Goal: Information Seeking & Learning: Learn about a topic

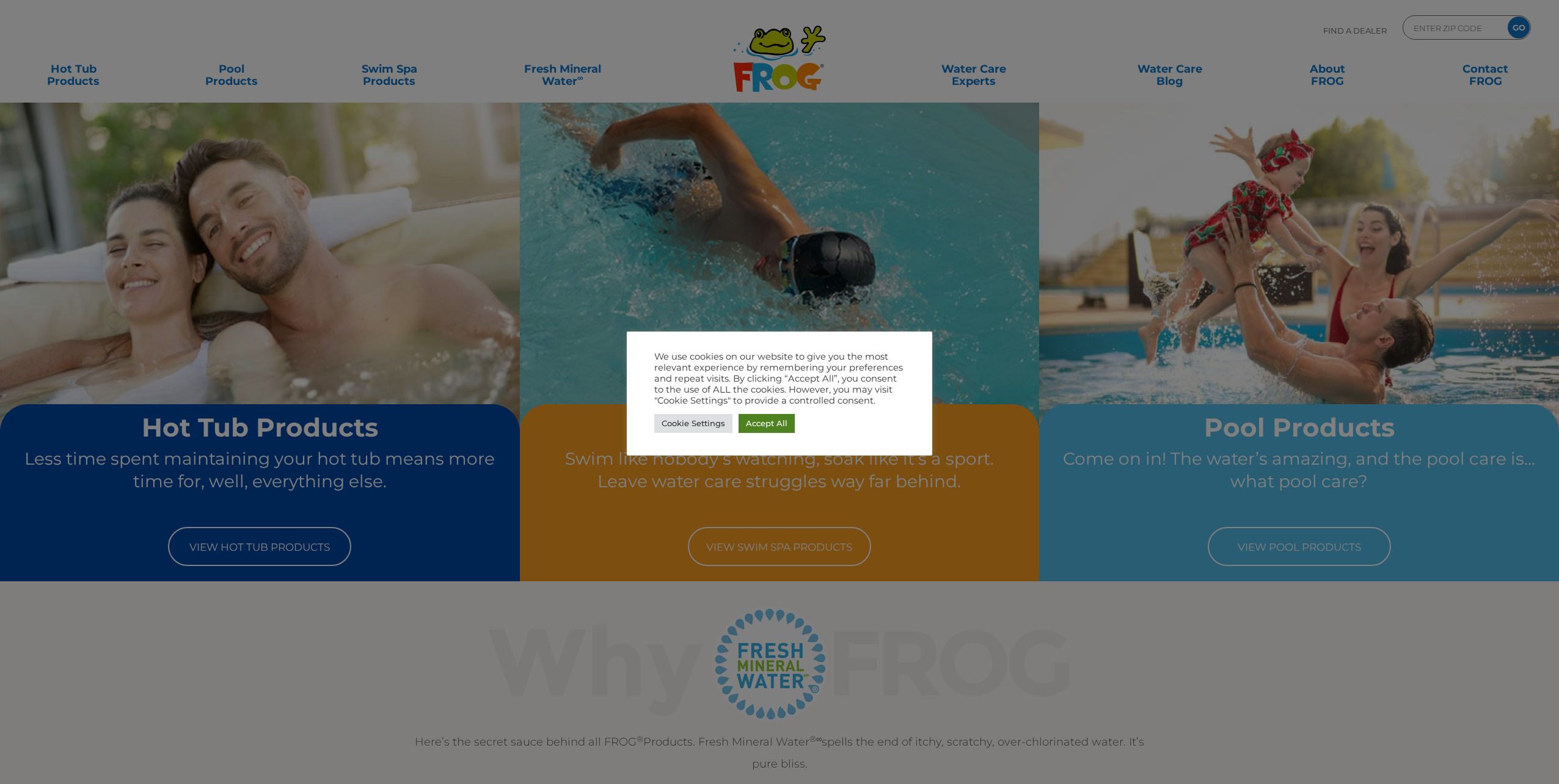
click at [772, 424] on link "Accept All" at bounding box center [766, 423] width 56 height 19
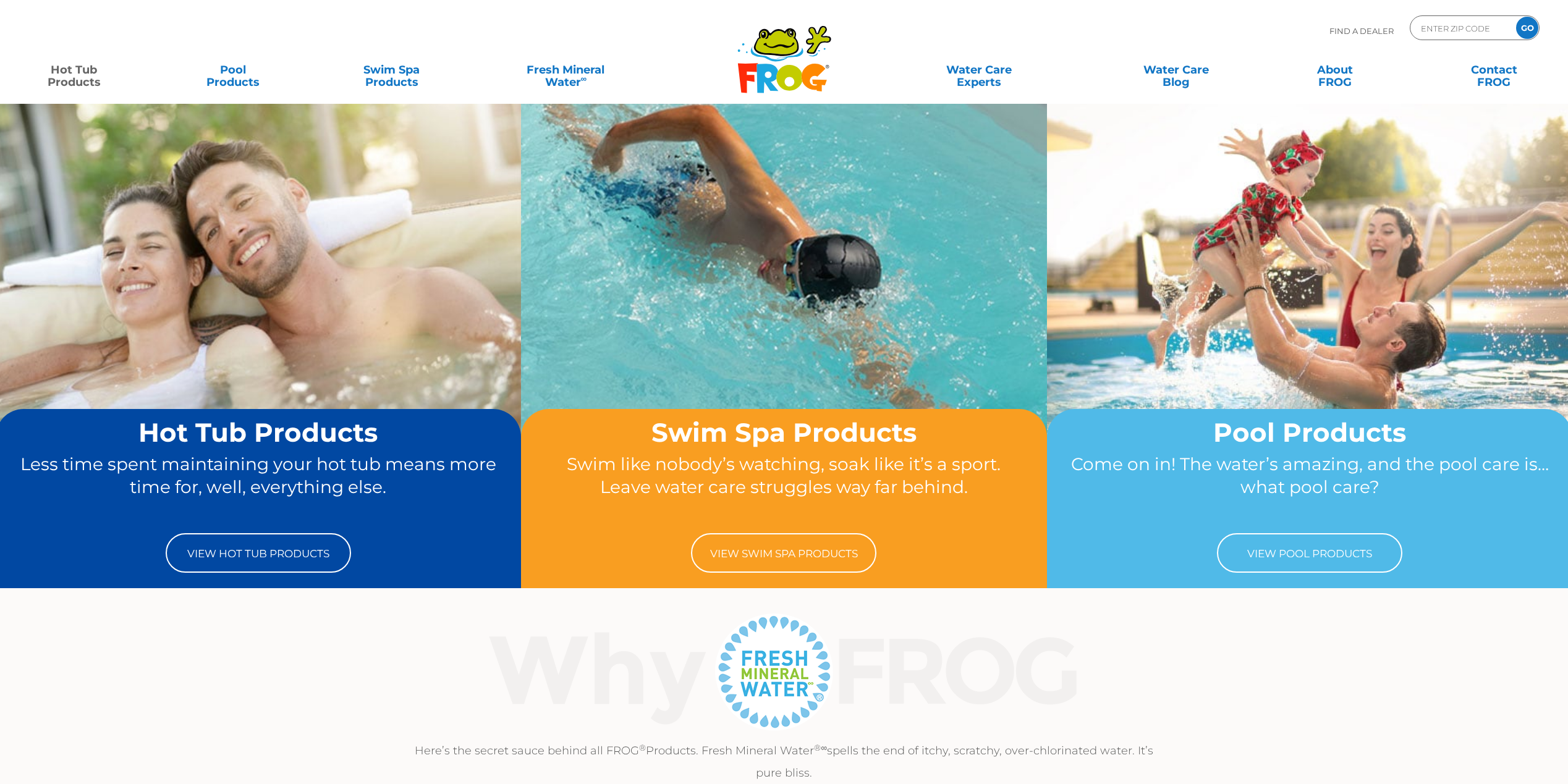
click at [66, 76] on link "Hot Tub Products" at bounding box center [74, 69] width 124 height 25
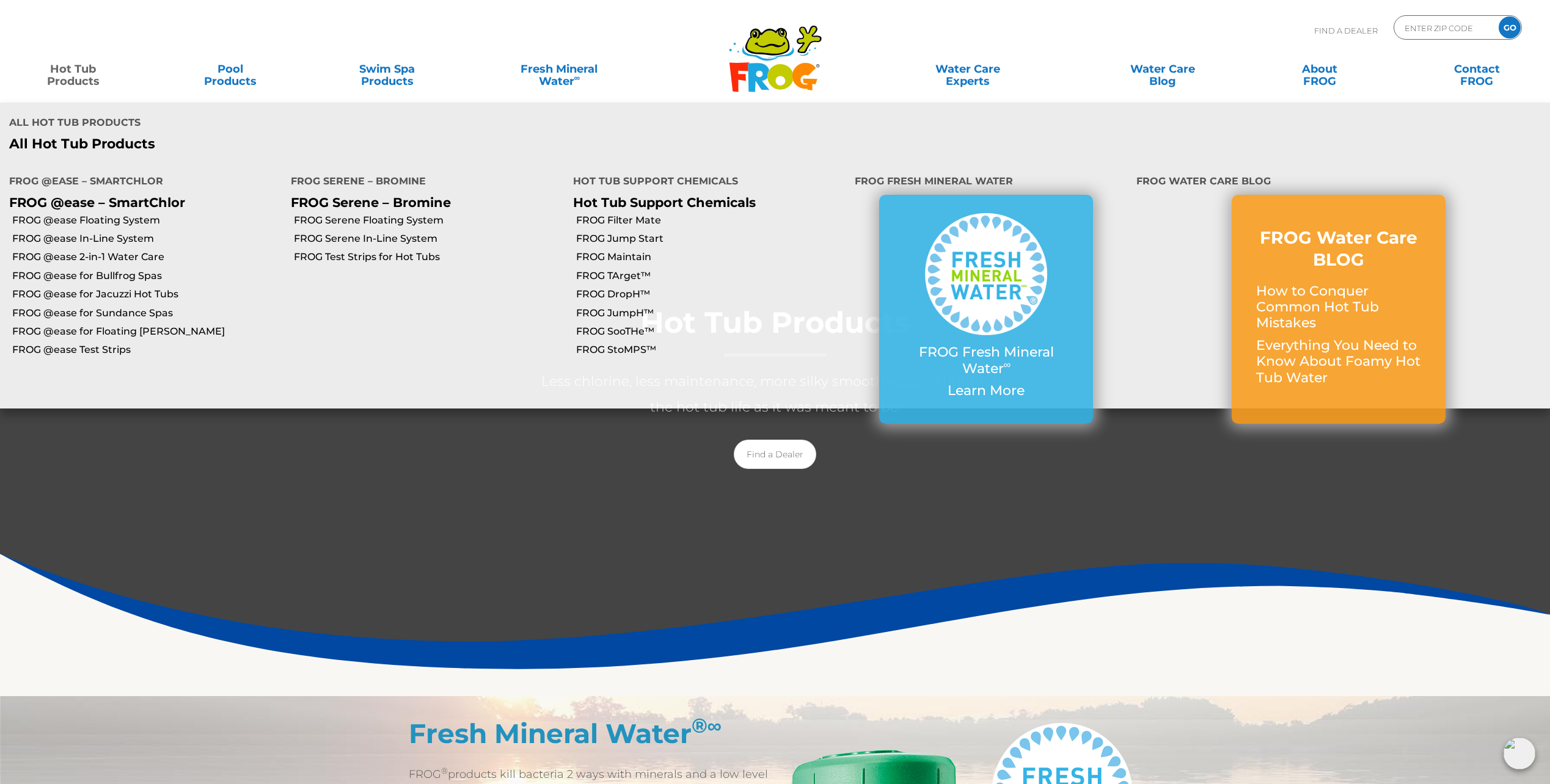
click at [652, 214] on link "FROG Filter Mate" at bounding box center [711, 221] width 269 height 14
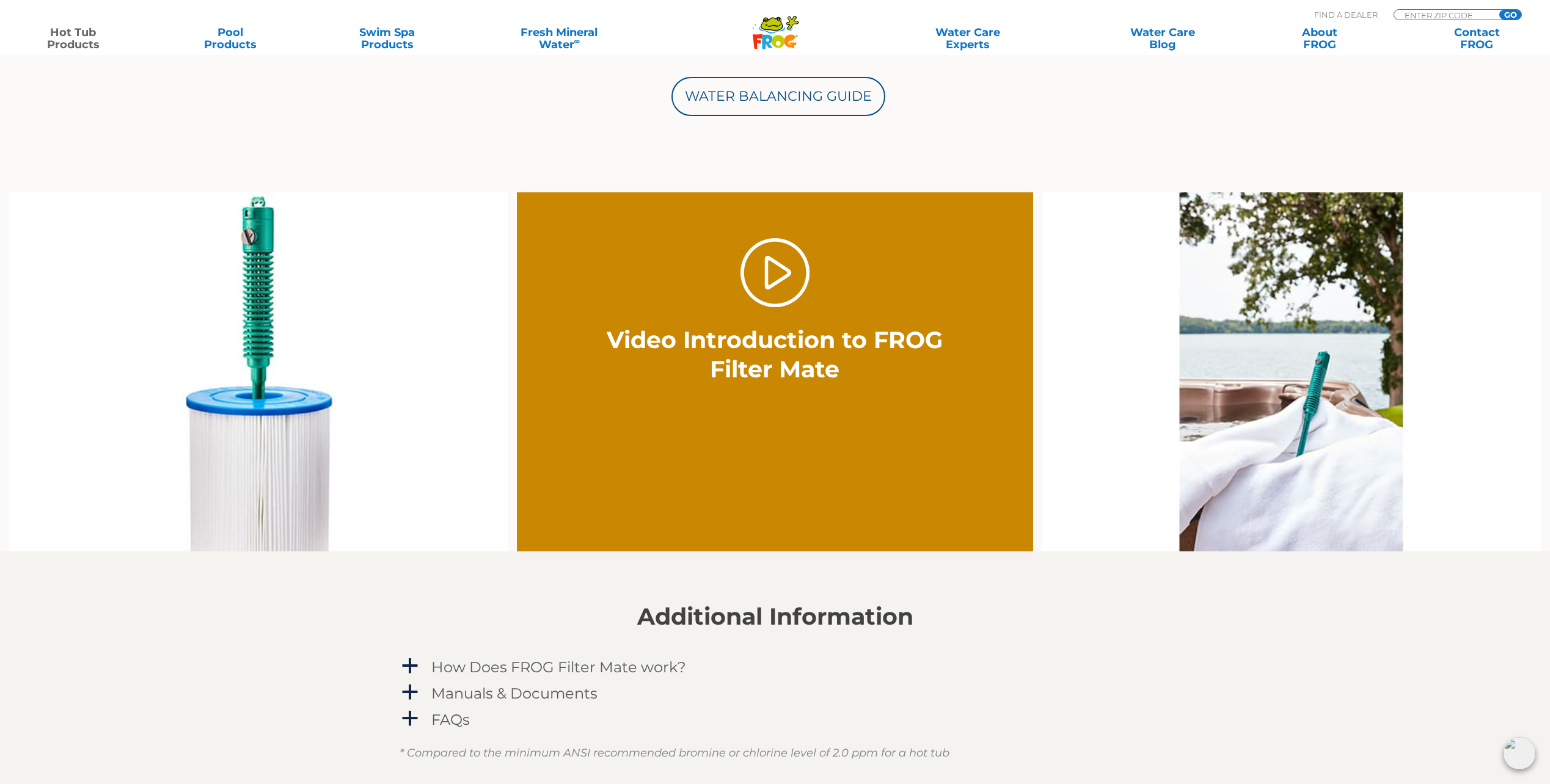
scroll to position [733, 0]
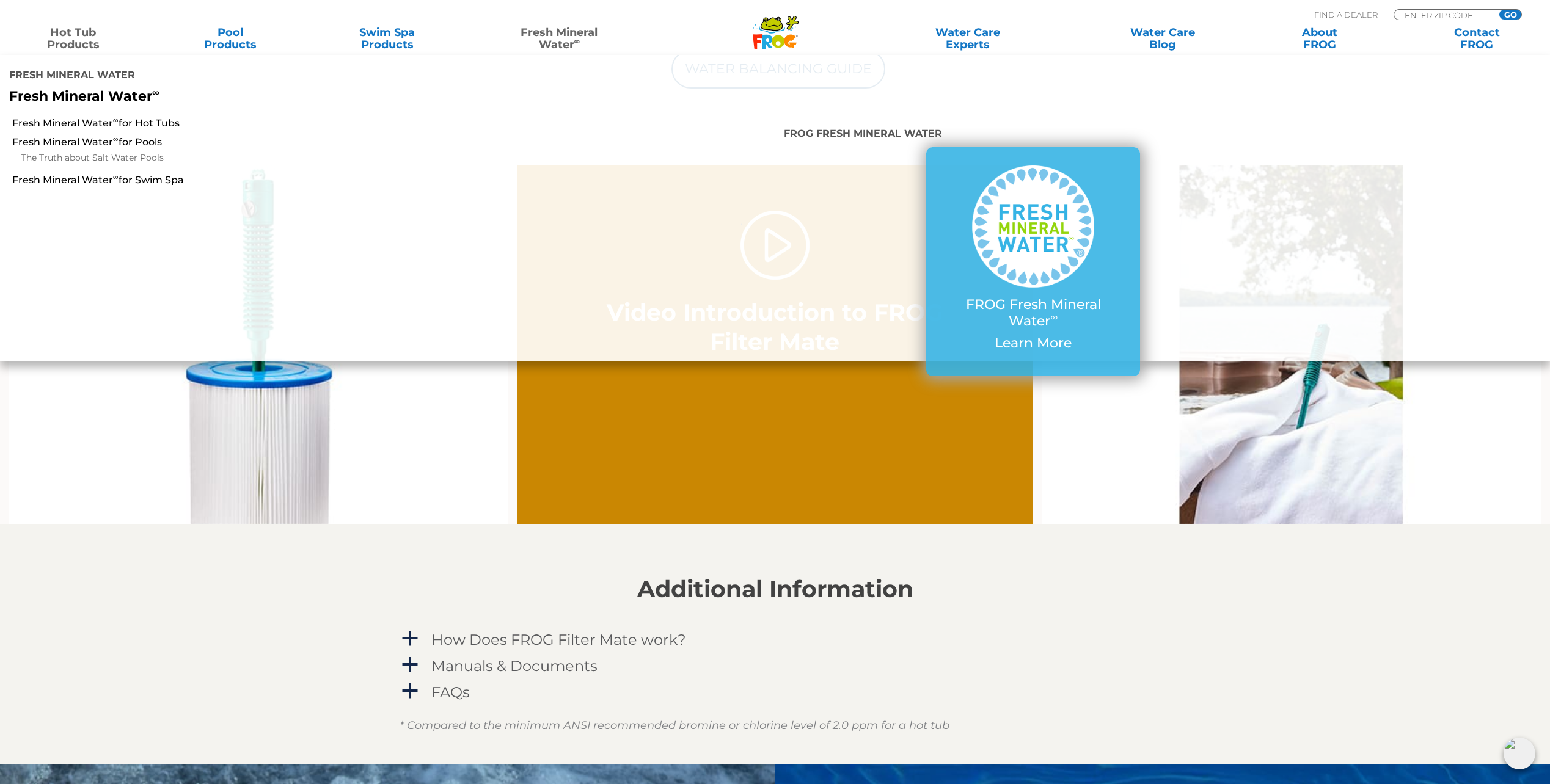
click at [130, 117] on link "Fresh Mineral Water ∞ for Hot Tubs" at bounding box center [264, 123] width 504 height 14
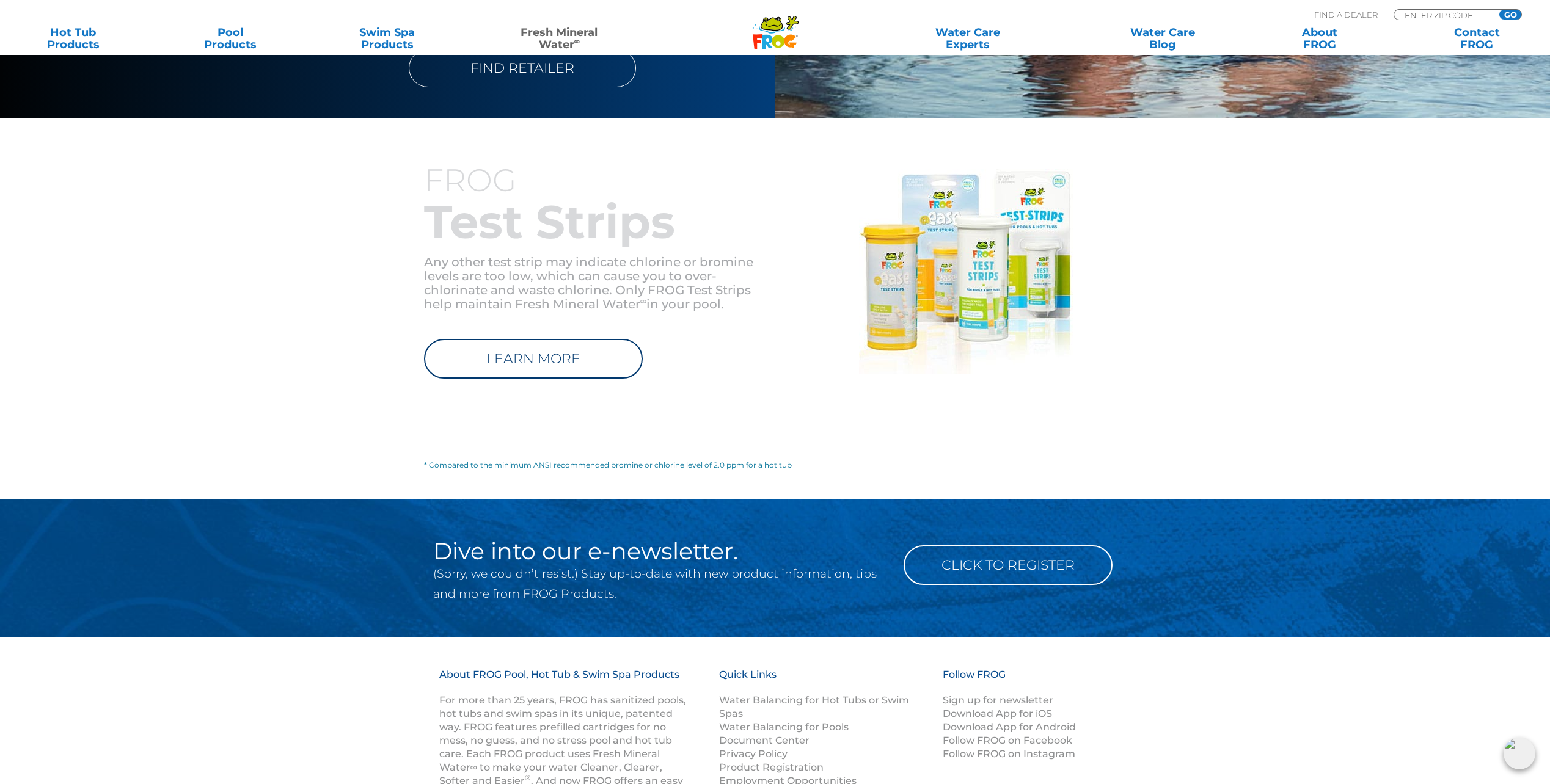
scroll to position [1404, 0]
